Goal: Task Accomplishment & Management: Contribute content

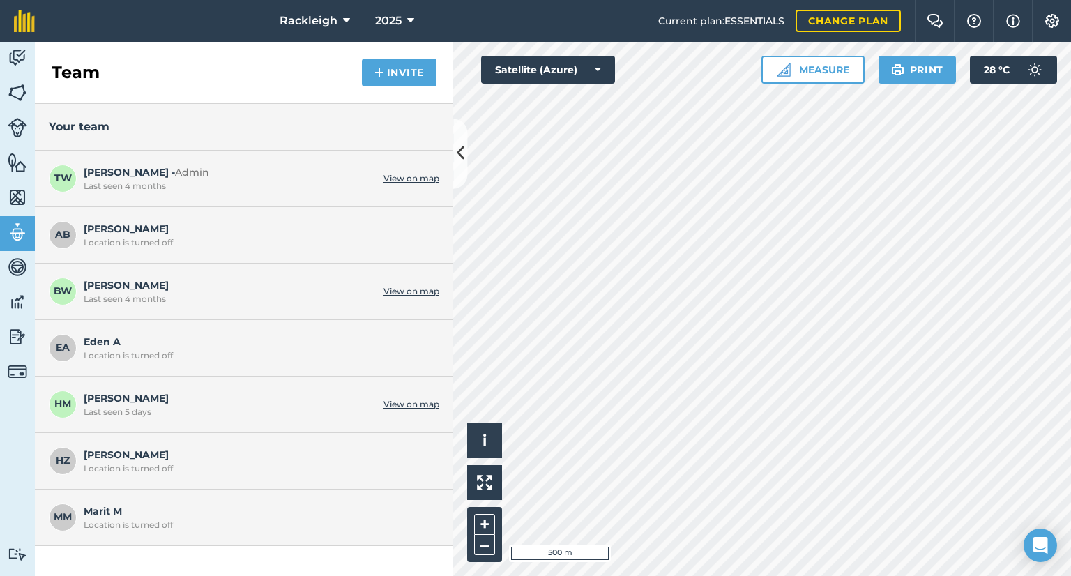
click at [724, 0] on html "Rackleigh 2025 Current plan : ESSENTIALS Change plan Farm Chat Help Info Settin…" at bounding box center [535, 288] width 1071 height 576
click at [452, 148] on div "Your team" at bounding box center [244, 127] width 418 height 47
click at [464, 150] on icon at bounding box center [461, 154] width 8 height 24
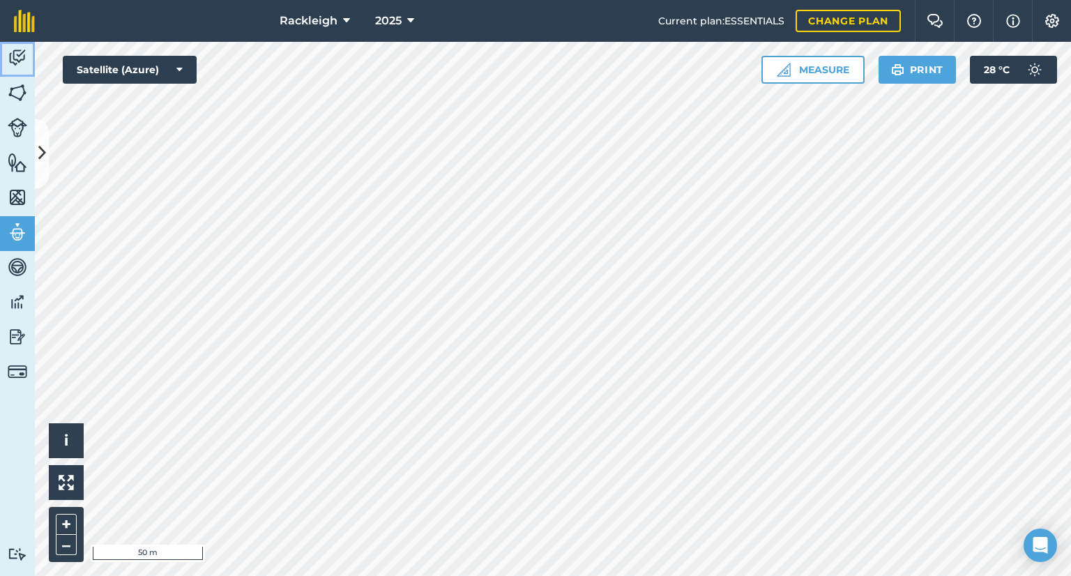
click at [13, 50] on img at bounding box center [18, 57] width 20 height 21
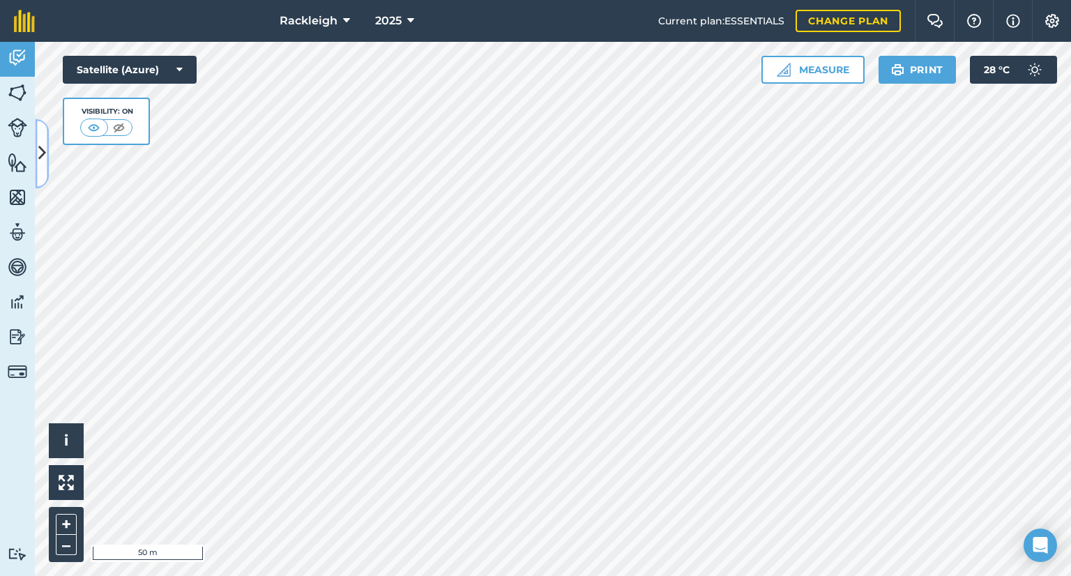
click at [43, 140] on button at bounding box center [42, 154] width 14 height 70
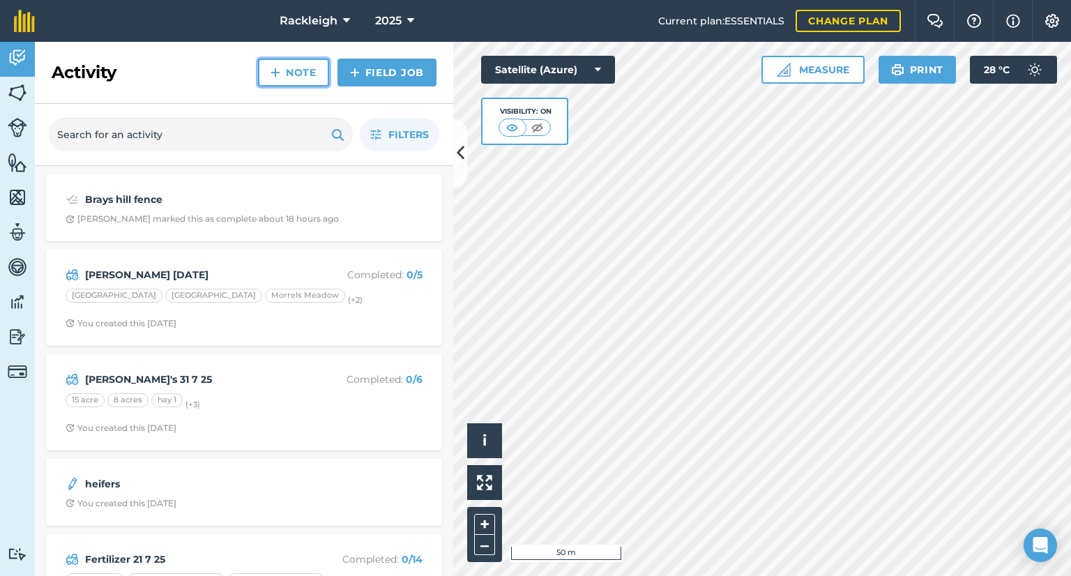
click at [290, 66] on link "Note" at bounding box center [293, 73] width 71 height 28
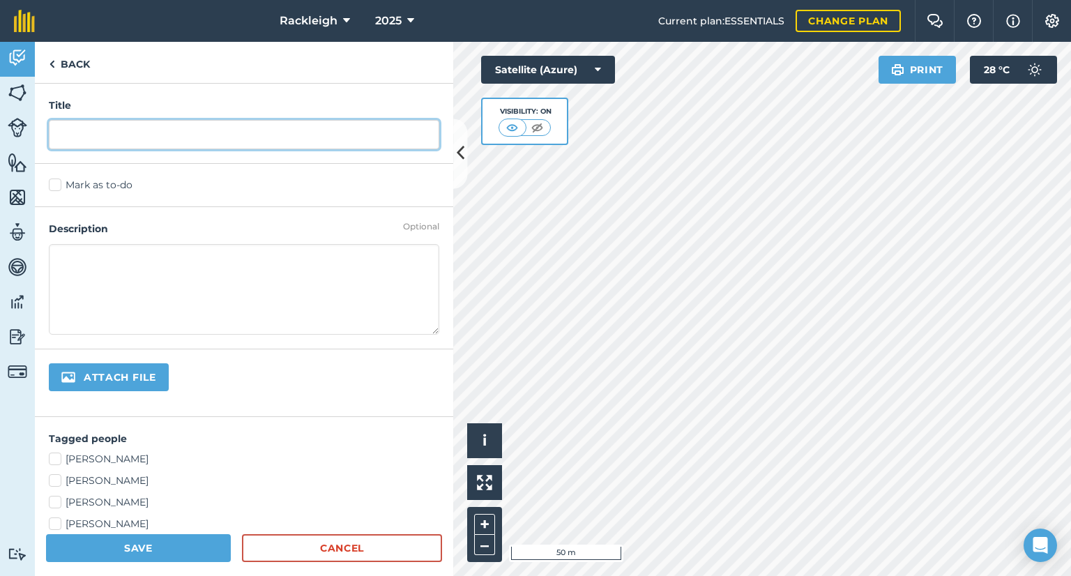
click at [177, 142] on input "text" at bounding box center [244, 134] width 390 height 29
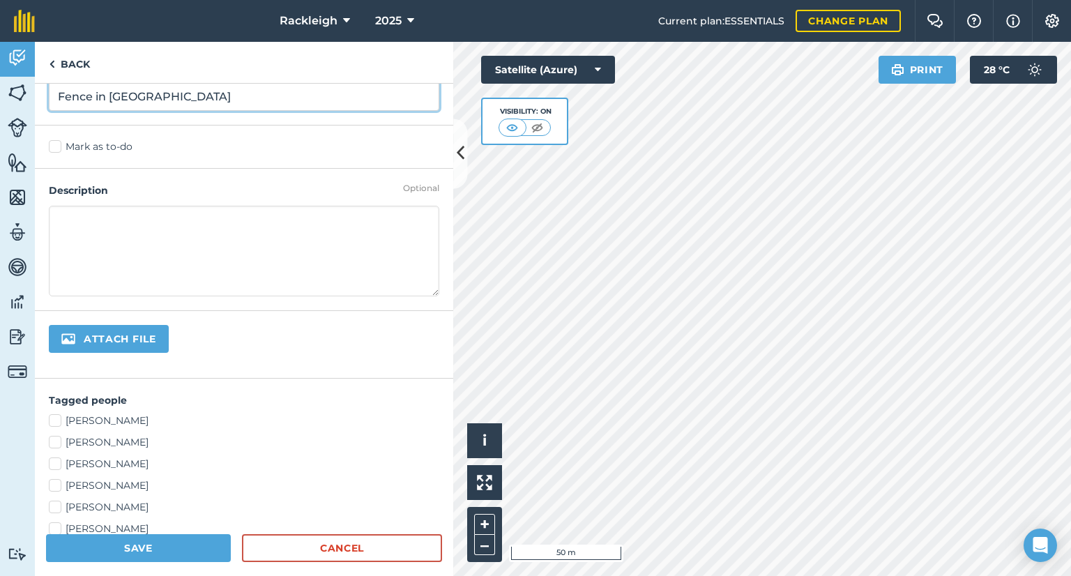
scroll to position [70, 0]
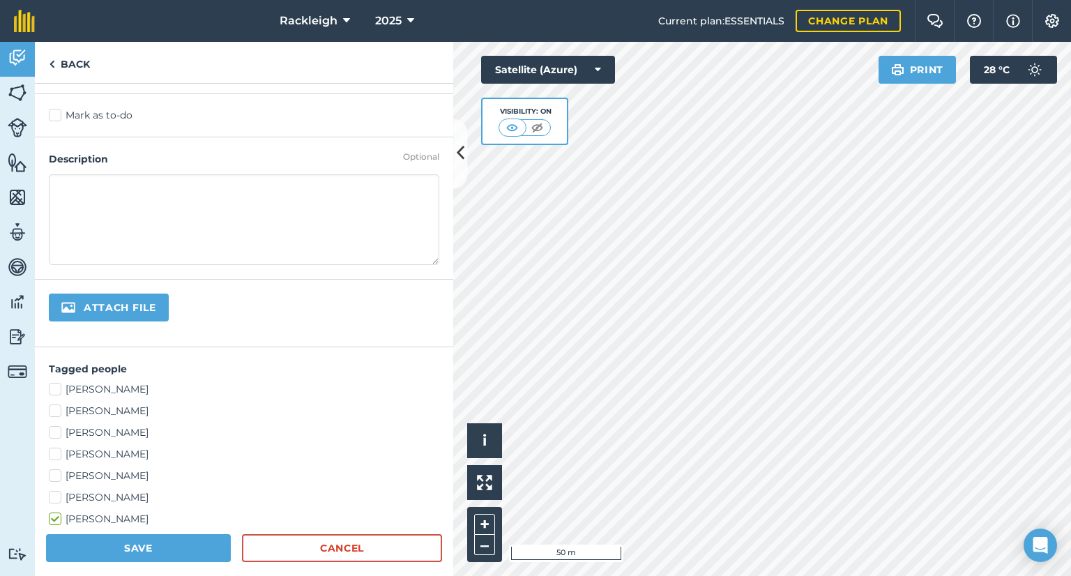
type input "Fence in Great Down"
click at [213, 461] on div "Adam Broomhead Bertie Wall Eden Ackland Harry Morris Holly Zeidler Marit Meyerh…" at bounding box center [244, 454] width 390 height 144
click at [215, 213] on textarea at bounding box center [244, 219] width 390 height 91
type textarea "Give the cows a good half of the field. It is triangular so difficult to judge."
click at [53, 384] on label "Adam Broomhead" at bounding box center [244, 389] width 390 height 15
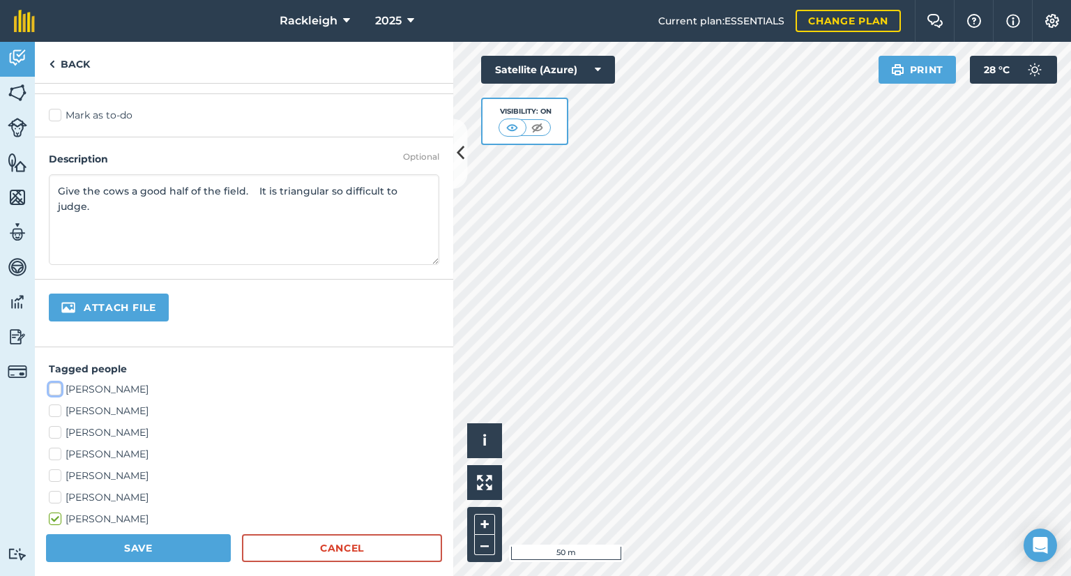
click at [53, 384] on input "Adam Broomhead" at bounding box center [53, 386] width 9 height 9
checkbox input "true"
click at [57, 476] on label "Holly Zeidler" at bounding box center [244, 476] width 390 height 15
click at [57, 476] on input "Holly Zeidler" at bounding box center [53, 473] width 9 height 9
checkbox input "true"
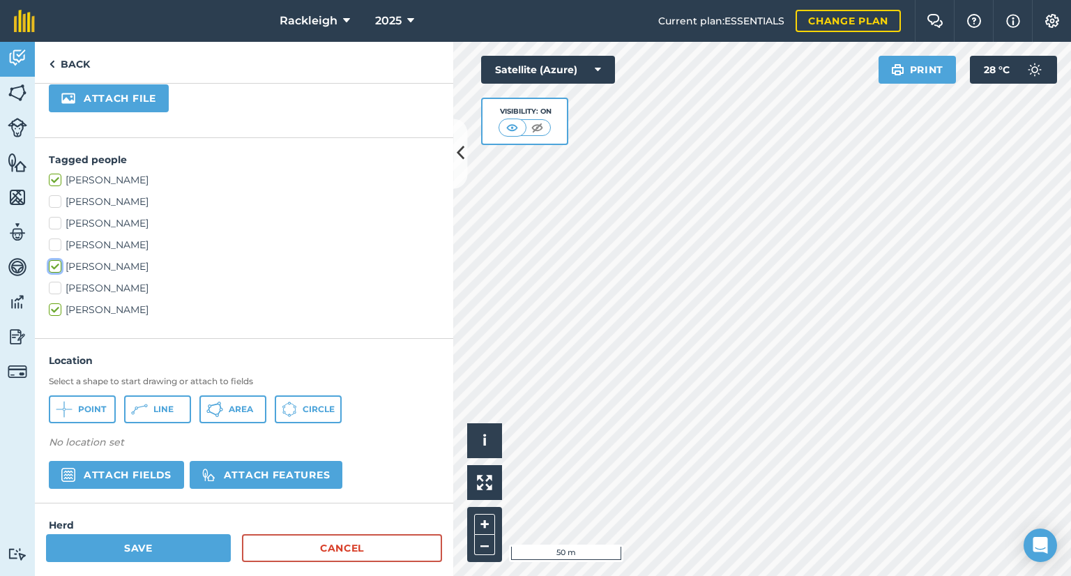
scroll to position [339, 0]
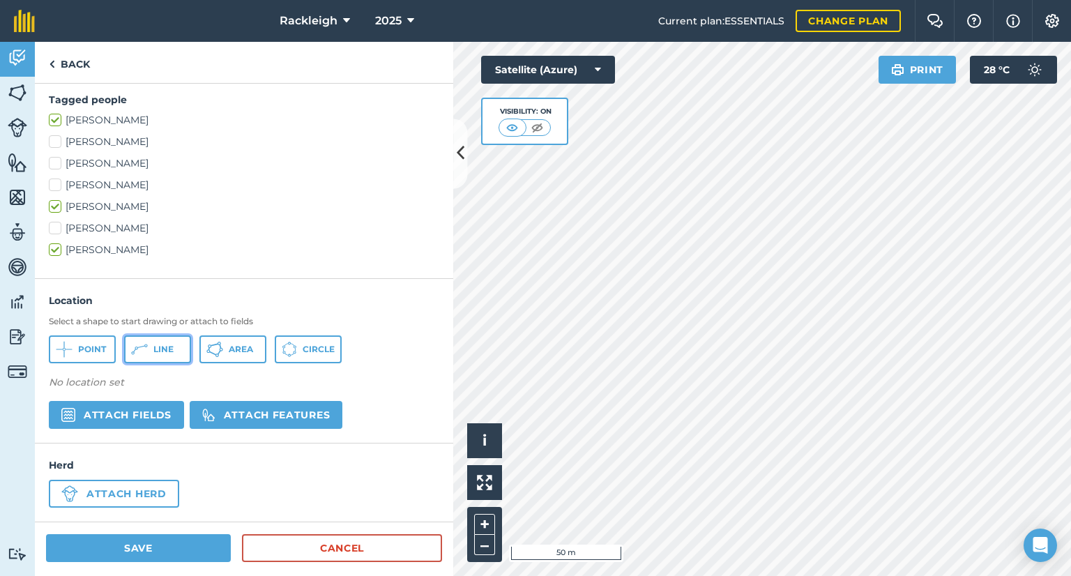
click at [154, 344] on span "Line" at bounding box center [163, 349] width 20 height 11
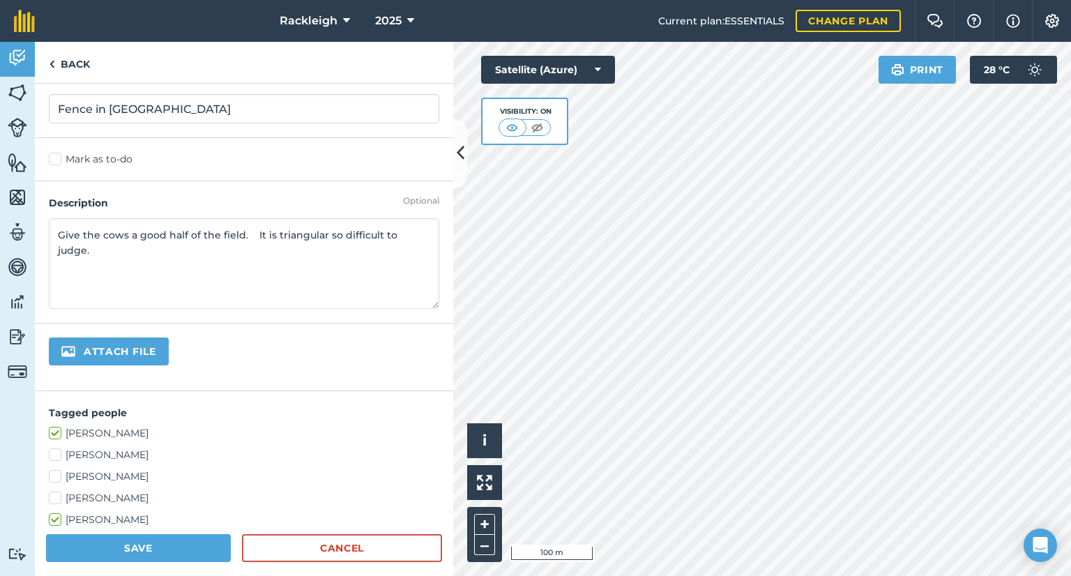
scroll to position [0, 0]
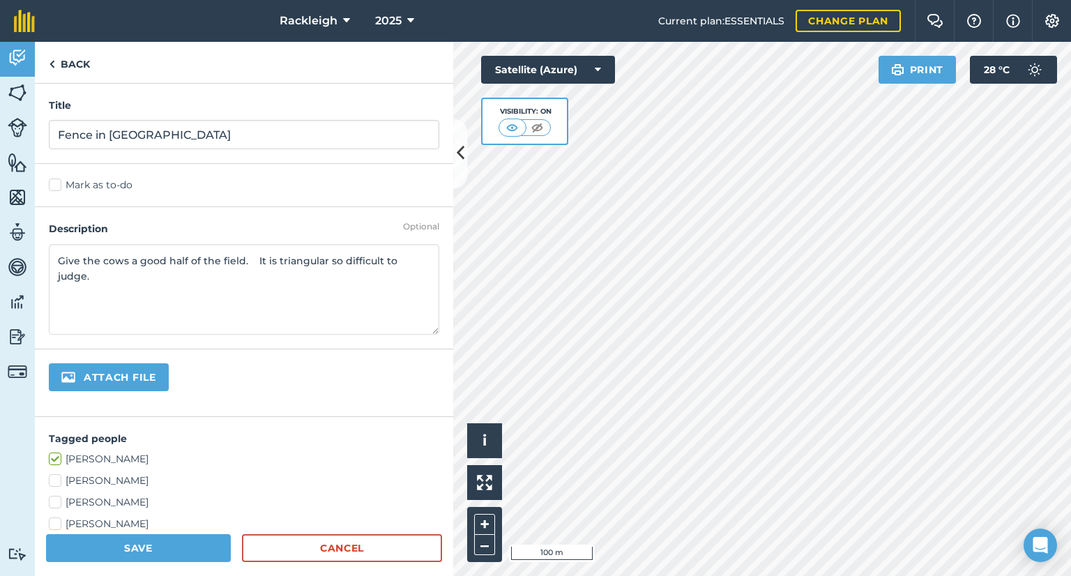
click at [57, 300] on textarea "Give the cows a good half of the field. It is triangular so difficult to judge." at bounding box center [244, 289] width 390 height 91
click at [112, 281] on textarea "Give the cows a good half of the field. It is triangular so difficult to judge." at bounding box center [244, 289] width 390 height 91
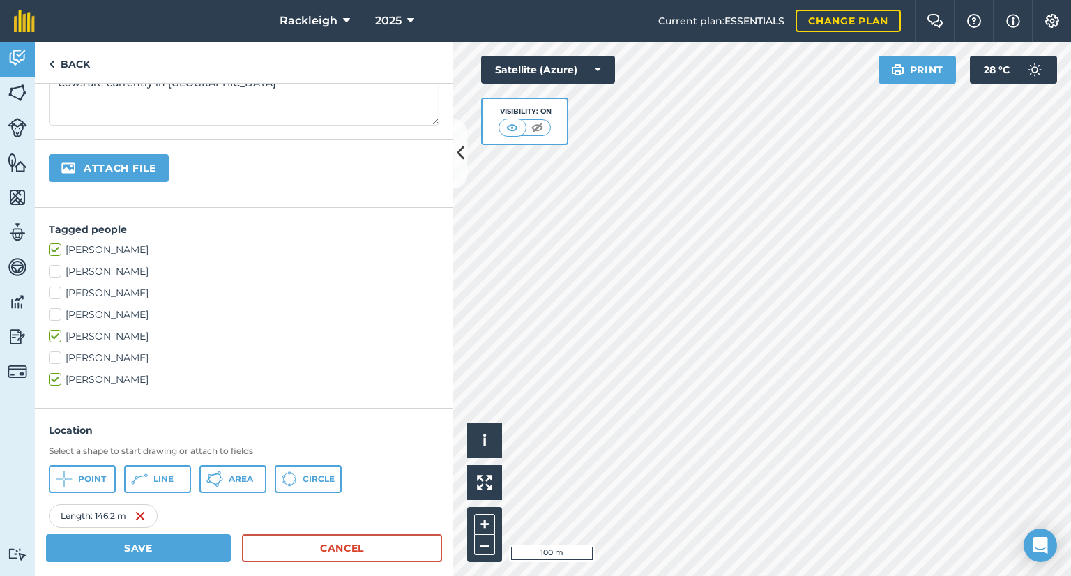
type textarea "Give the cows a good half of the field. It is triangular so difficult to judge.…"
click at [128, 551] on button "Save" at bounding box center [138, 548] width 185 height 28
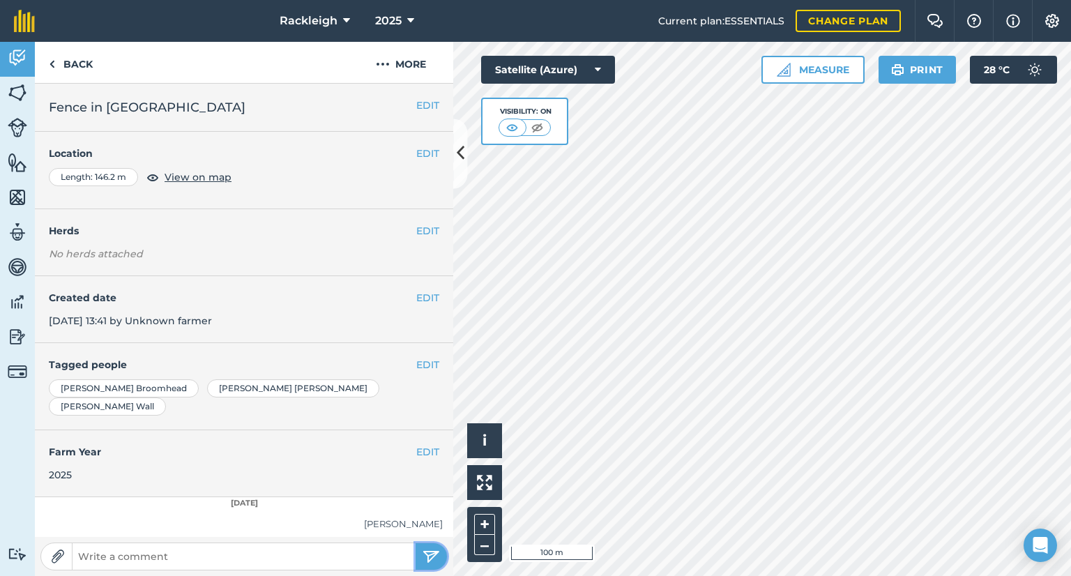
click at [430, 553] on img "submit" at bounding box center [431, 556] width 17 height 17
click at [425, 558] on img "submit" at bounding box center [431, 556] width 17 height 17
click at [425, 557] on img "submit" at bounding box center [431, 556] width 17 height 17
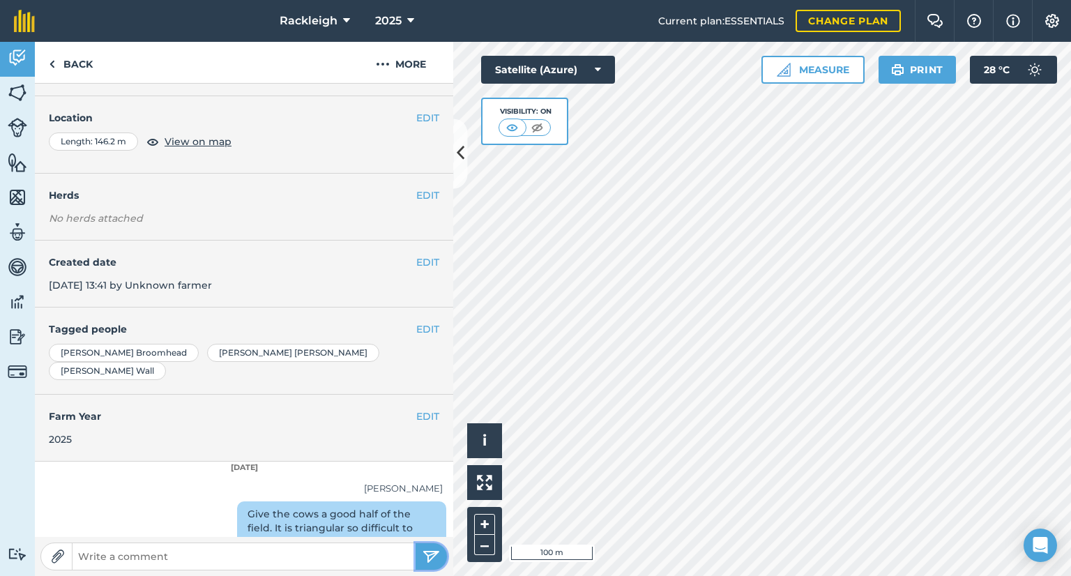
scroll to position [54, 0]
